Goal: Information Seeking & Learning: Learn about a topic

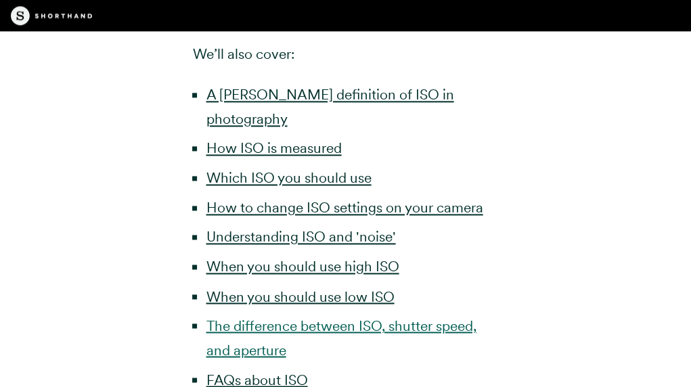
scroll to position [677, 0]
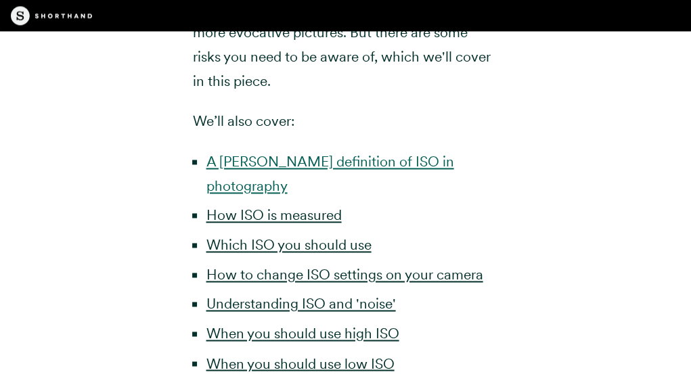
click at [349, 160] on link "A [PERSON_NAME] definition of ISO in photography" at bounding box center [330, 173] width 248 height 41
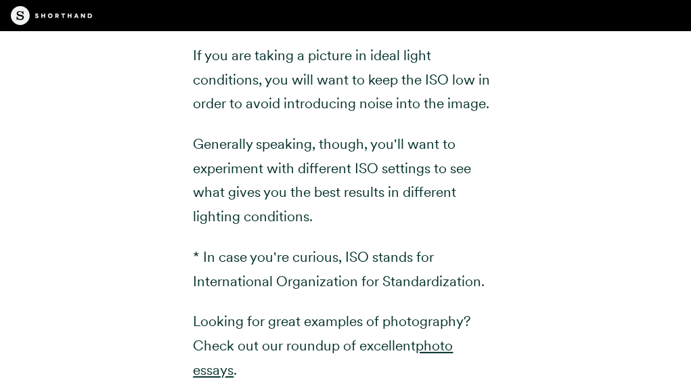
scroll to position [2031, 0]
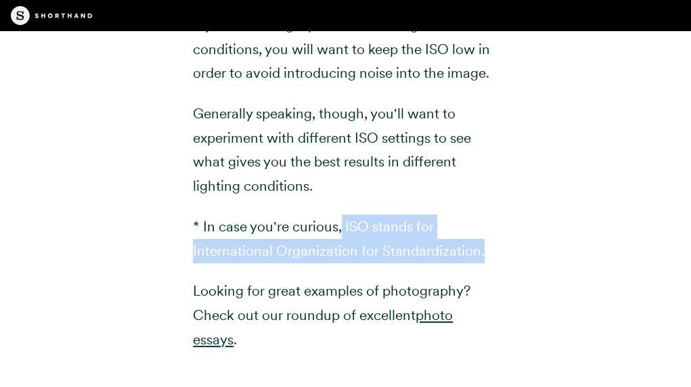
drag, startPoint x: 344, startPoint y: 196, endPoint x: 491, endPoint y: 250, distance: 156.6
click at [508, 225] on div "ISO* settings on a camera affect how sensitive the film — or image sensor in di…" at bounding box center [346, 41] width 346 height 728
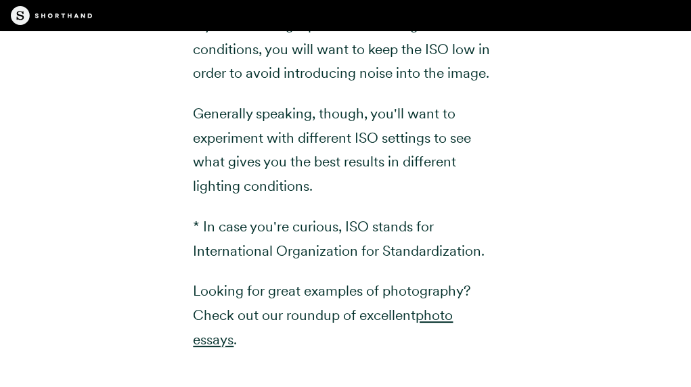
click at [513, 242] on div "ISO* settings on a camera affect how sensitive the film — or image sensor in di…" at bounding box center [346, 41] width 346 height 728
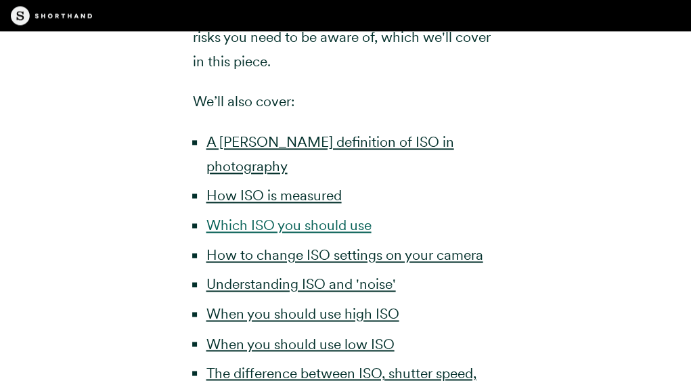
scroll to position [677, 0]
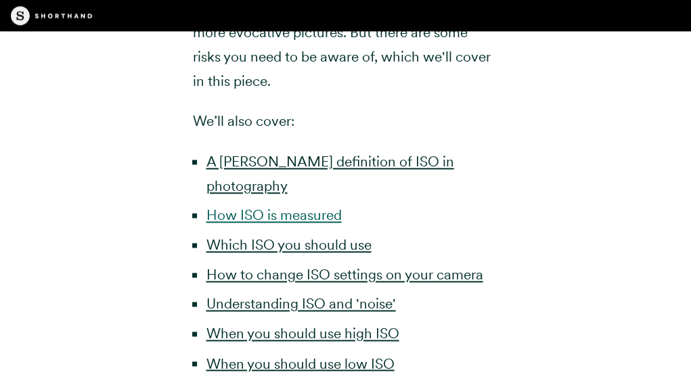
click at [321, 207] on link "How ISO is measured" at bounding box center [273, 215] width 135 height 17
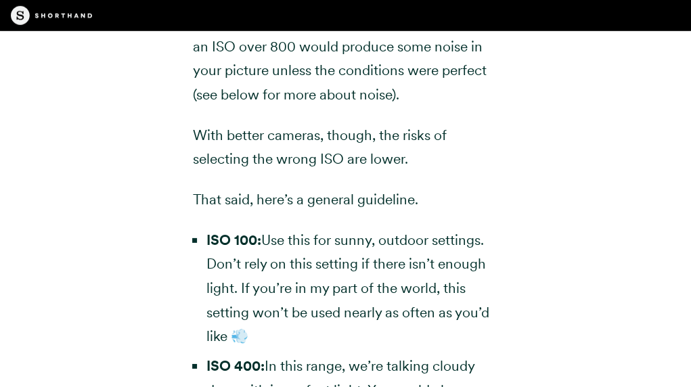
scroll to position [3721, 0]
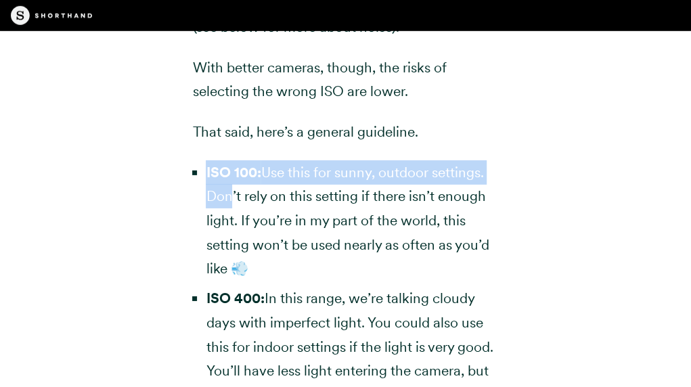
drag, startPoint x: 205, startPoint y: 147, endPoint x: 230, endPoint y: 172, distance: 35.0
click at [230, 172] on ul "ISO 100: Use this for sunny, outdoor settings. Don’t rely on this setting if th…" at bounding box center [345, 373] width 305 height 427
click at [186, 163] on div "It’s hard to give general advice, especially as camera technology improves. Not…" at bounding box center [346, 261] width 346 height 760
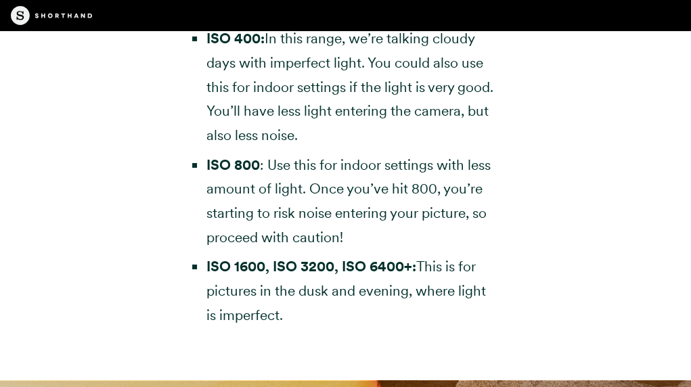
scroll to position [4060, 0]
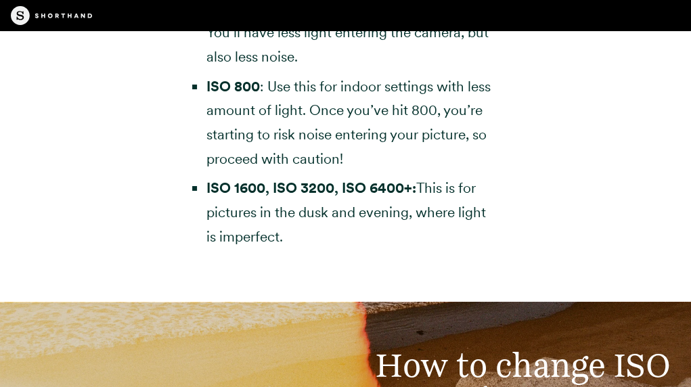
drag, startPoint x: 194, startPoint y: 148, endPoint x: 314, endPoint y: 234, distance: 148.1
copy ul "ISO 100: Use this for sunny, outdoor settings. Don’t rely on this setting if th…"
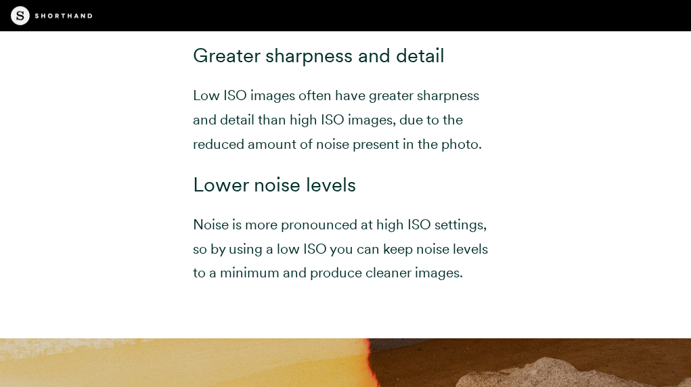
scroll to position [6565, 0]
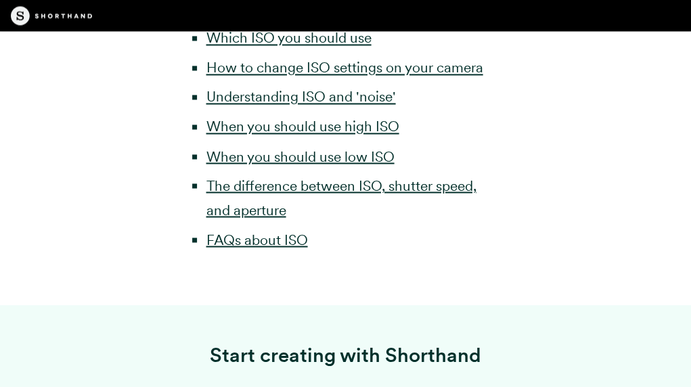
scroll to position [677, 0]
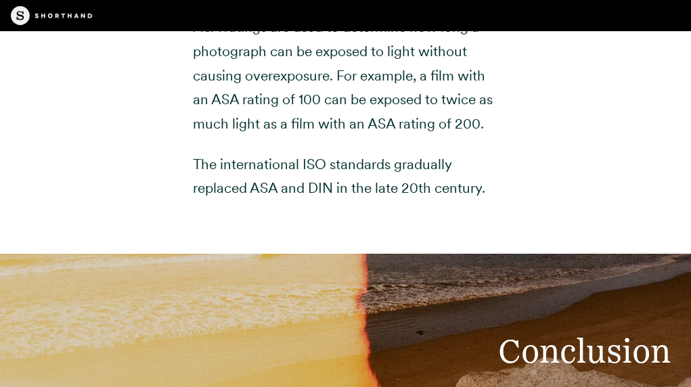
scroll to position [10630, 0]
